Goal: Information Seeking & Learning: Learn about a topic

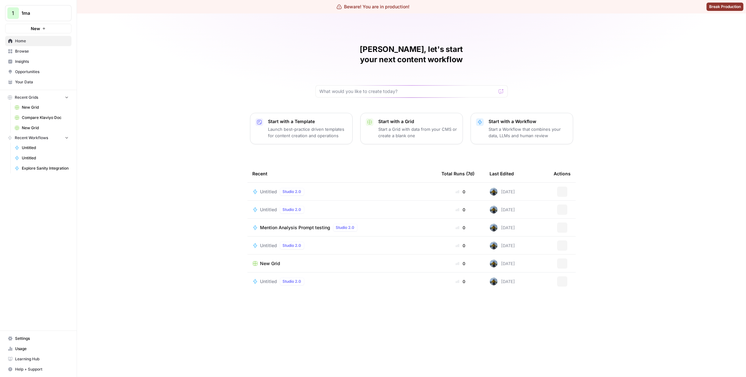
click at [49, 63] on span "Insights" at bounding box center [42, 62] width 54 height 6
click at [25, 64] on link "Insights" at bounding box center [38, 61] width 66 height 10
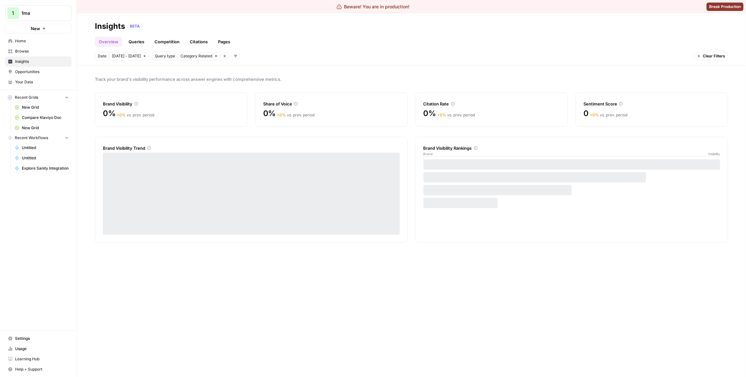
click at [223, 38] on link "Pages" at bounding box center [224, 42] width 20 height 10
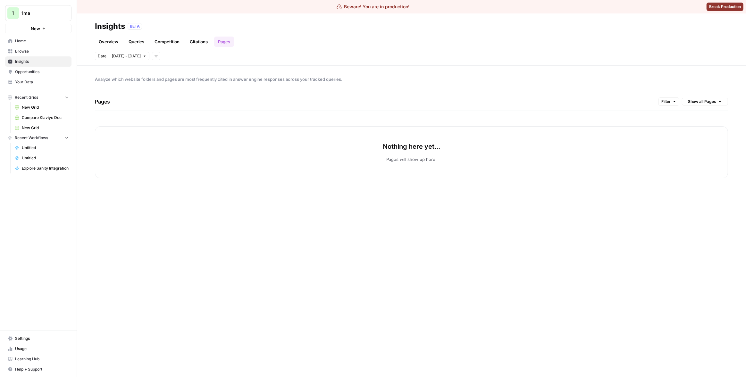
click at [606, 34] on div "Overview Queries Competition Citations Pages" at bounding box center [411, 38] width 633 height 15
